Goal: Information Seeking & Learning: Learn about a topic

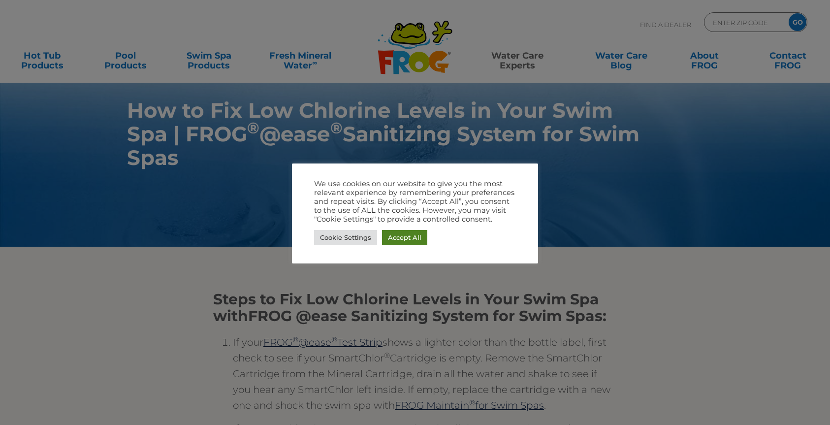
click at [414, 238] on link "Accept All" at bounding box center [404, 237] width 45 height 15
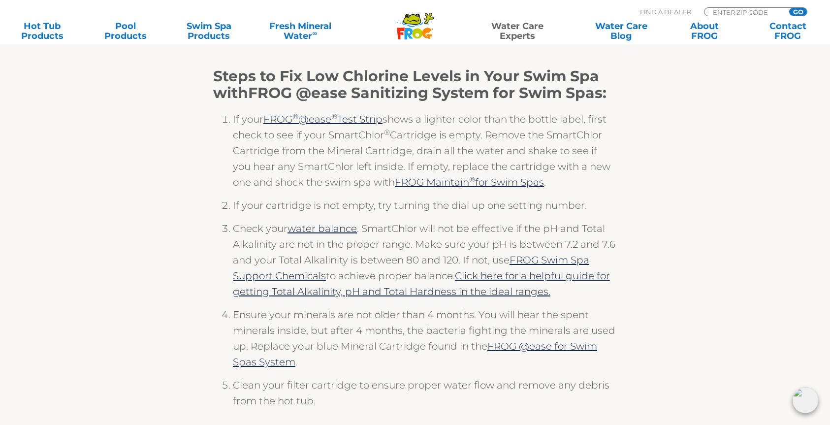
scroll to position [224, 0]
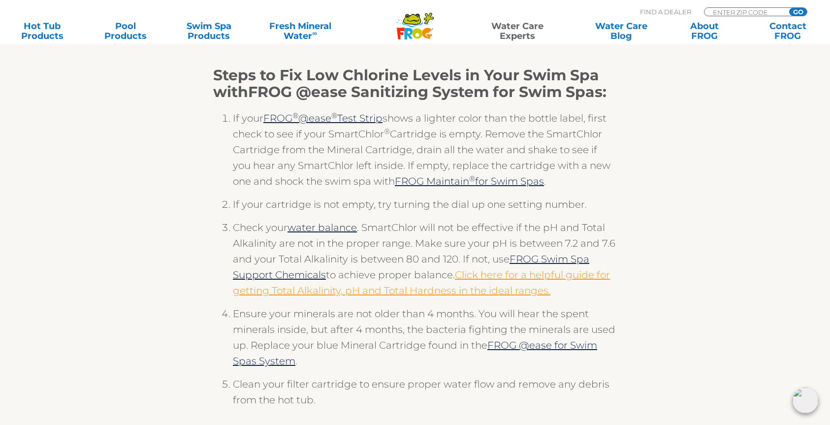
click at [407, 289] on link "Click here for a helpful guide for getting Total Alkalinity, pH and Total Hardn…" at bounding box center [421, 283] width 377 height 28
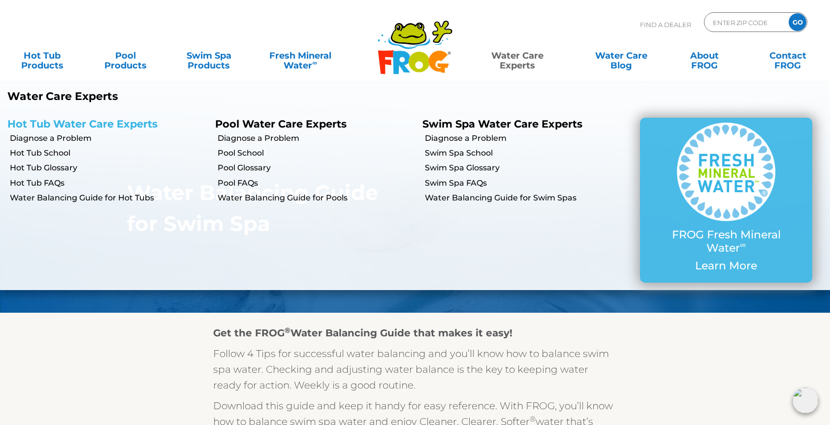
click at [138, 126] on link "Hot Tub Water Care Experts" at bounding box center [82, 124] width 150 height 12
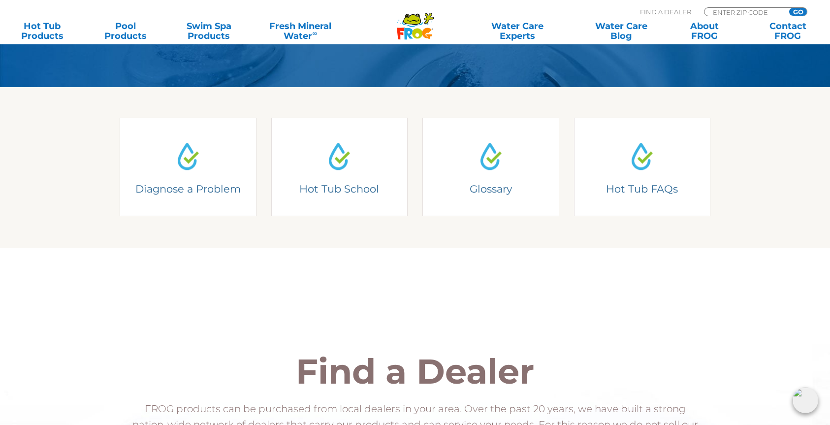
scroll to position [260, 0]
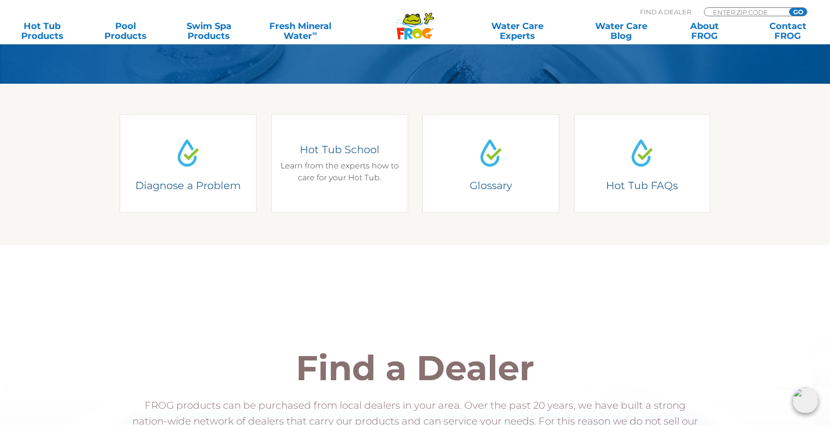
click at [346, 148] on h4 "Hot Tub School" at bounding box center [339, 149] width 122 height 13
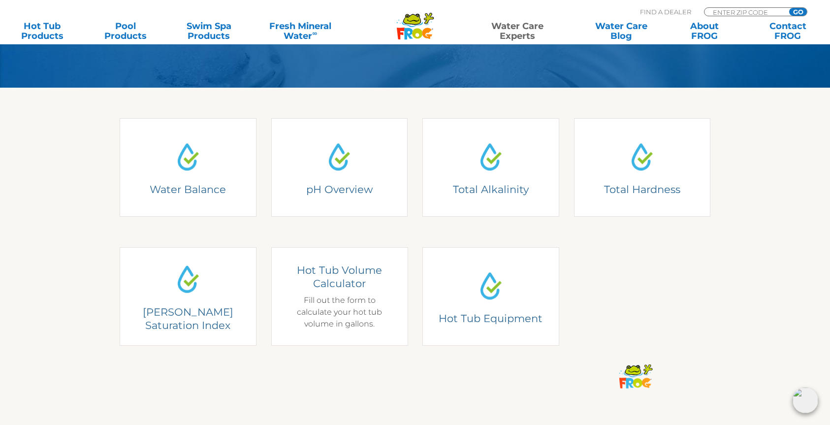
scroll to position [235, 0]
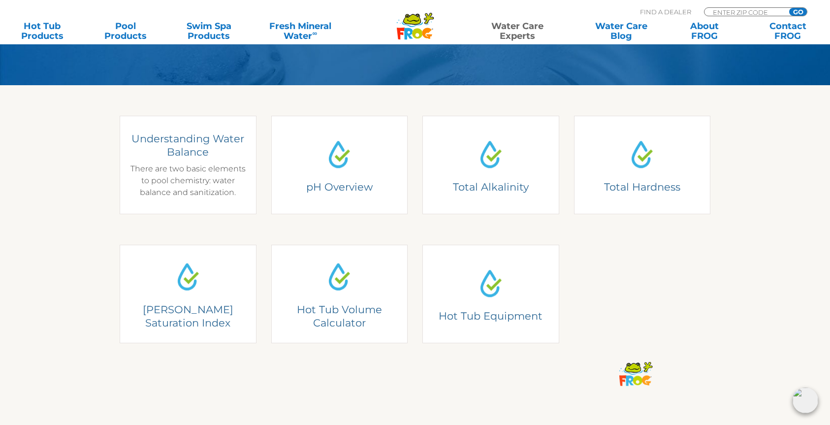
click at [193, 186] on div "Understanding Water Balance There are two basic elements to pool chemistry: wat…" at bounding box center [188, 165] width 122 height 66
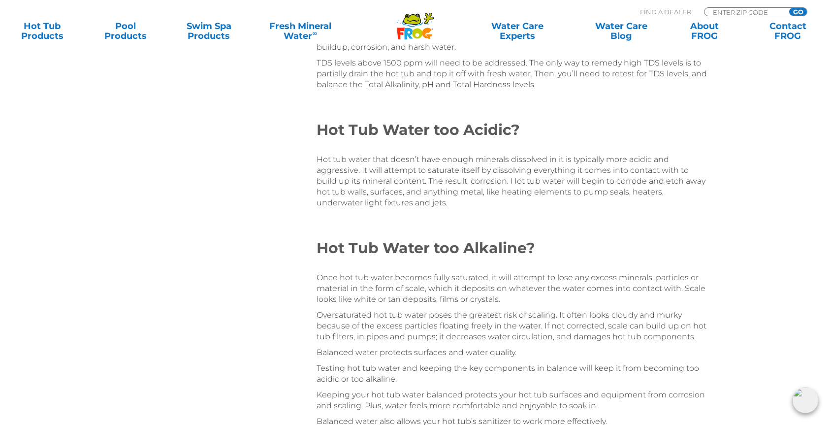
scroll to position [1518, 0]
